Goal: Transaction & Acquisition: Purchase product/service

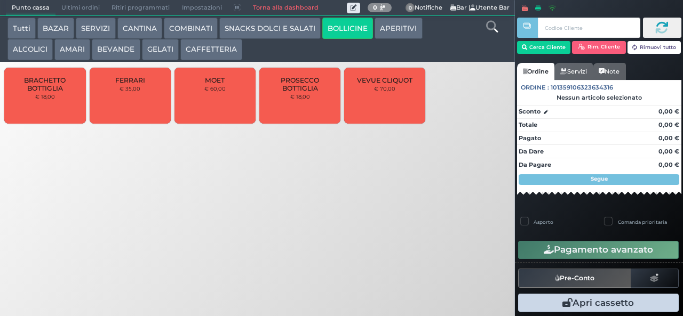
click at [197, 28] on button "COMBINATI" at bounding box center [191, 28] width 54 height 21
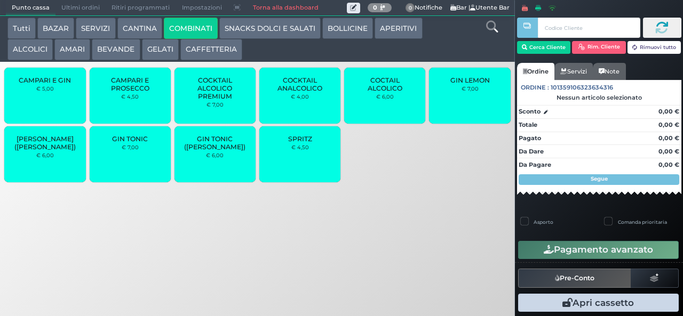
click at [391, 30] on button "APERITIVI" at bounding box center [397, 28] width 47 height 21
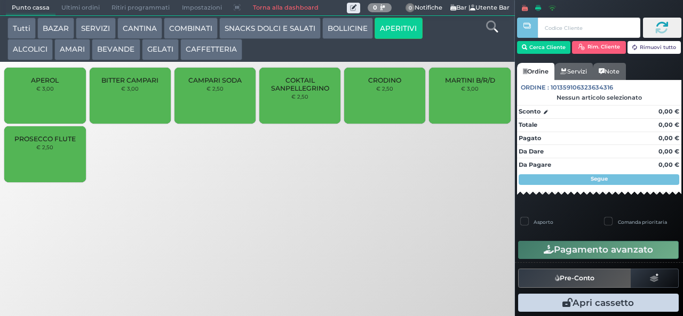
click at [61, 143] on span "PROSECCO FLUTE" at bounding box center [44, 139] width 61 height 8
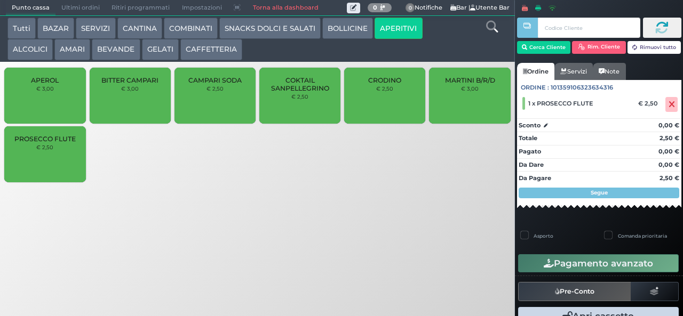
click at [61, 143] on span "PROSECCO FLUTE" at bounding box center [44, 139] width 61 height 8
click at [253, 31] on button "SNACKS DOLCI E SALATI" at bounding box center [269, 28] width 101 height 21
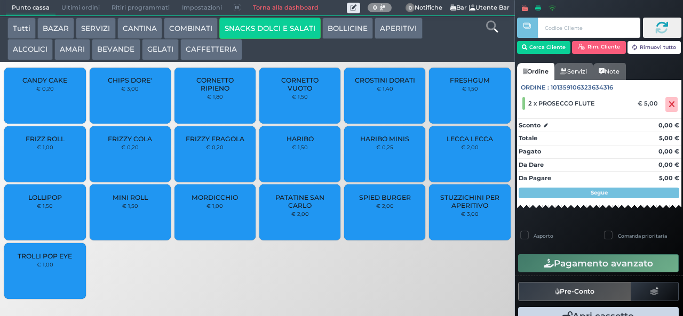
click at [389, 84] on span "CROSTINI DORATI" at bounding box center [385, 80] width 60 height 8
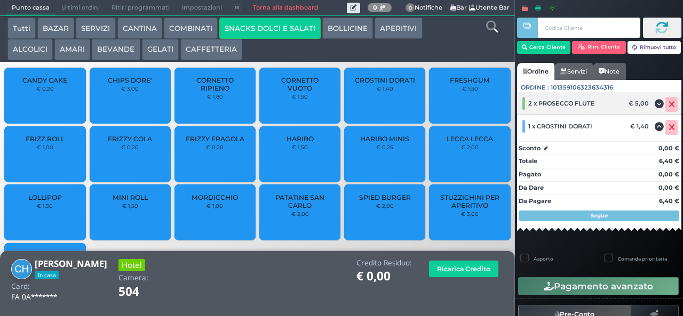
click at [668, 105] on icon at bounding box center [671, 105] width 6 height 1
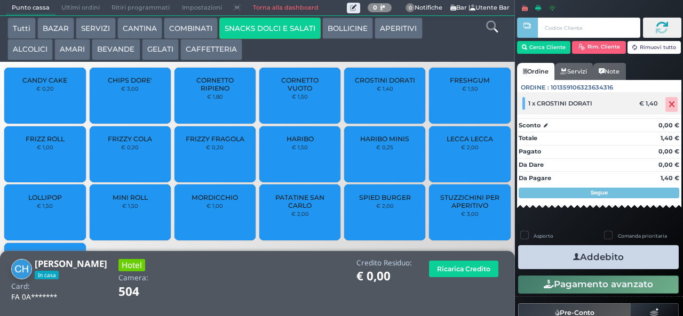
click at [668, 105] on icon at bounding box center [671, 105] width 6 height 1
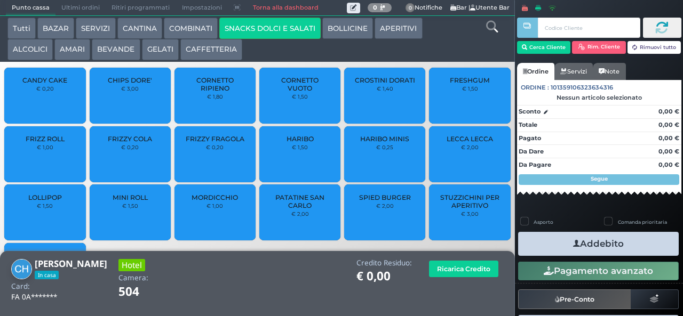
click at [396, 32] on button "APERITIVI" at bounding box center [397, 28] width 47 height 21
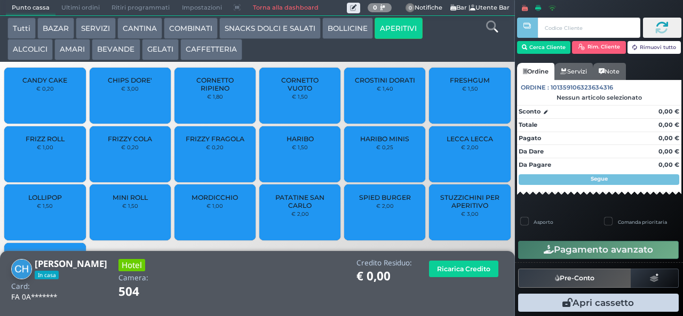
click at [274, 27] on button "SNACKS DOLCI E SALATI" at bounding box center [269, 28] width 101 height 21
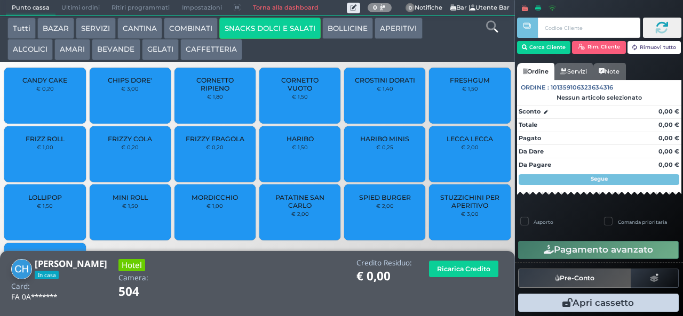
click at [381, 84] on span "CROSTINI DORATI" at bounding box center [385, 80] width 60 height 8
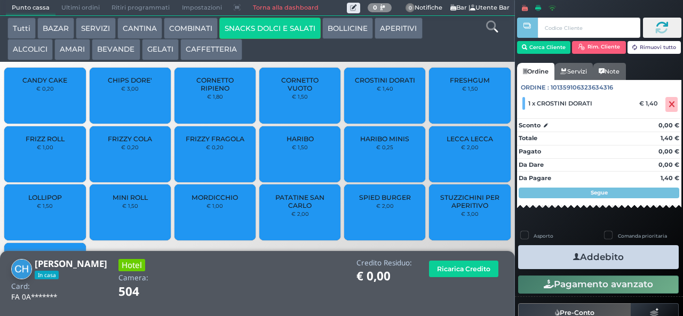
click at [345, 27] on button "BOLLICINE" at bounding box center [347, 28] width 51 height 21
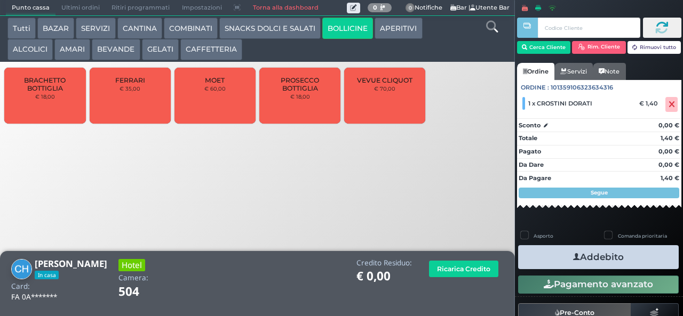
click at [393, 29] on button "APERITIVI" at bounding box center [397, 28] width 47 height 21
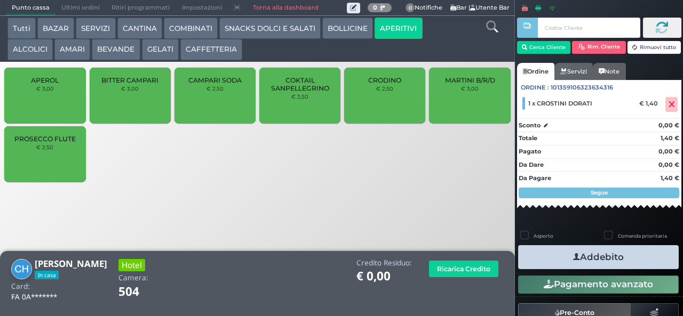
click at [57, 143] on span "PROSECCO FLUTE" at bounding box center [44, 139] width 61 height 8
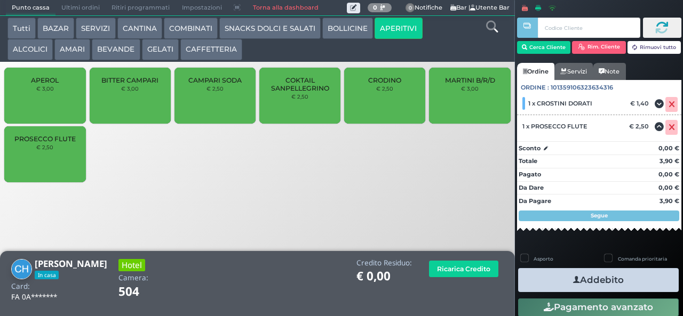
click at [59, 143] on span "PROSECCO FLUTE" at bounding box center [44, 139] width 61 height 8
click at [589, 277] on button "Addebito" at bounding box center [598, 280] width 161 height 24
